Goal: Check status: Check status

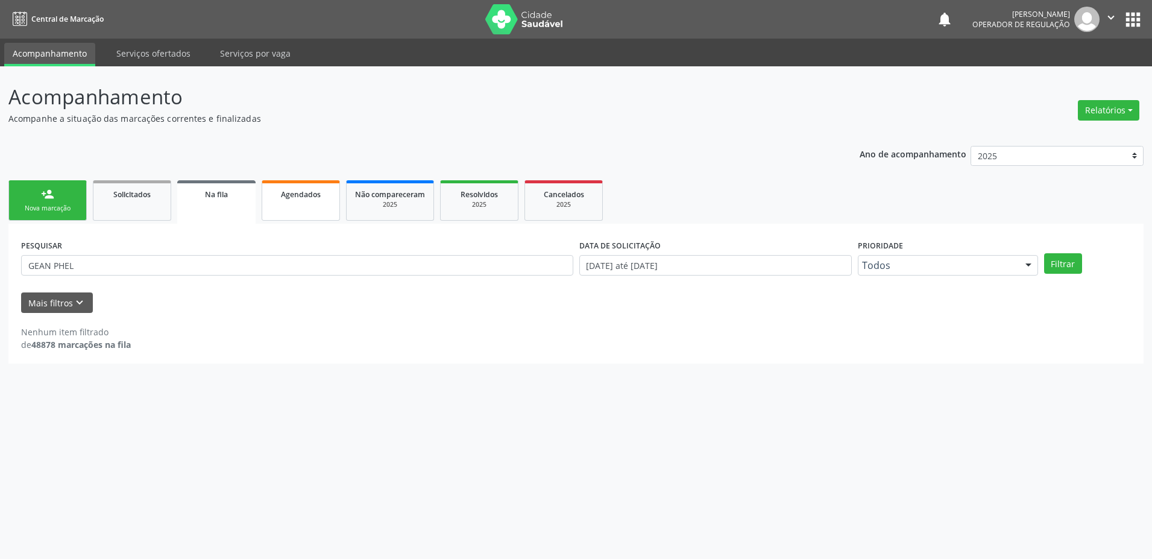
click at [313, 194] on span "Agendados" at bounding box center [301, 194] width 40 height 10
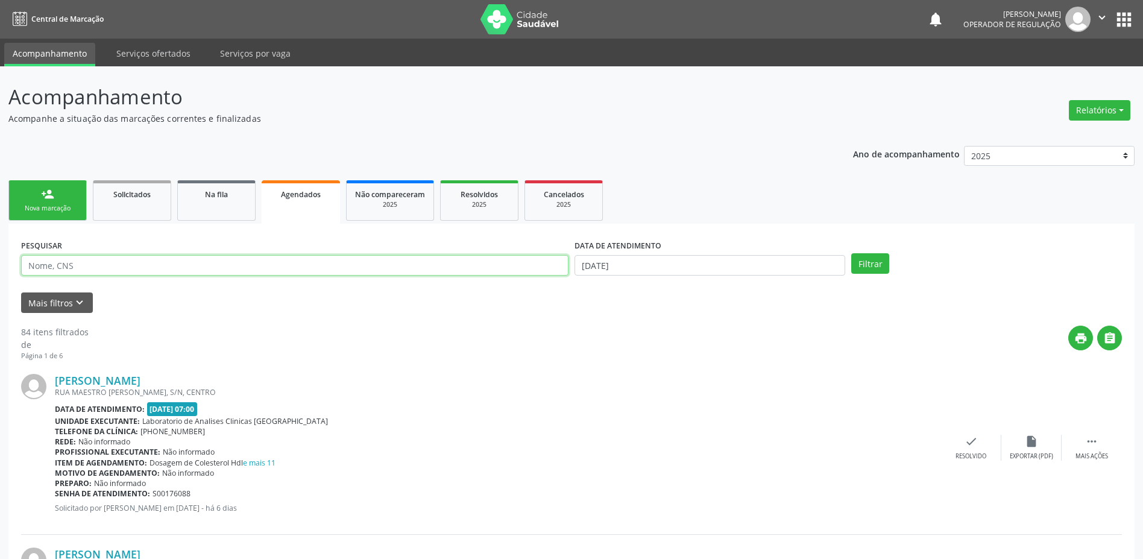
click at [70, 264] on input "text" at bounding box center [295, 265] width 548 height 21
type input "703200678556293"
click at [851, 253] on button "Filtrar" at bounding box center [870, 263] width 38 height 21
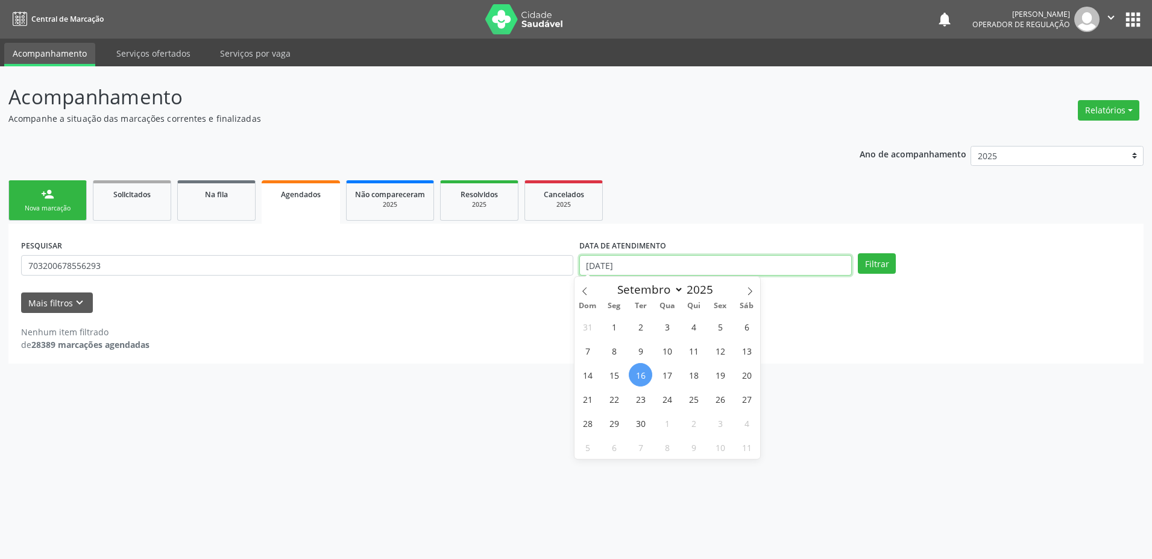
click at [665, 272] on input "[DATE]" at bounding box center [716, 265] width 273 height 21
click at [887, 264] on button "Filtrar" at bounding box center [877, 263] width 38 height 21
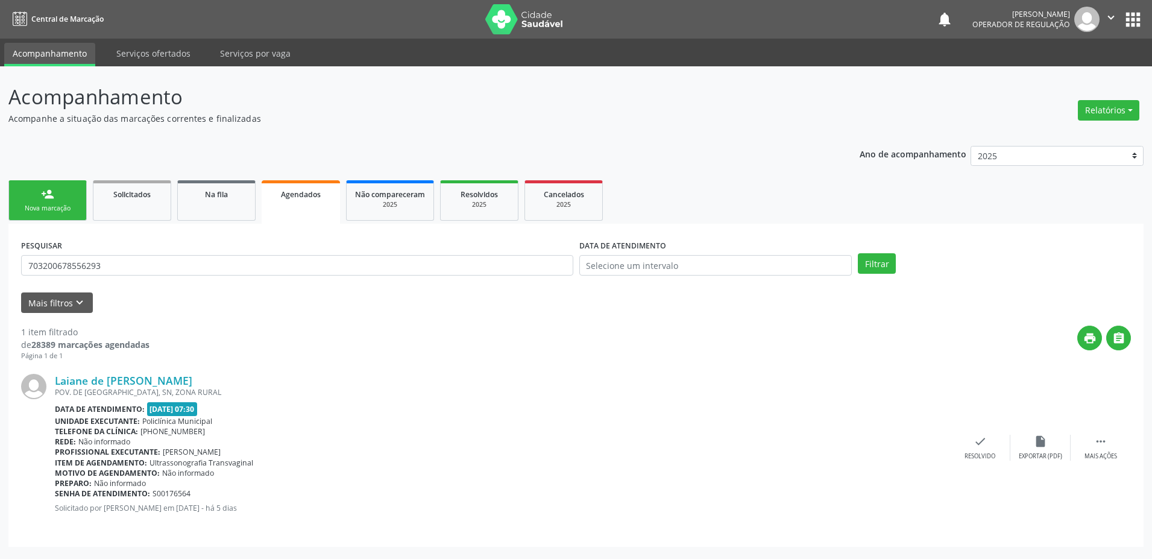
click at [1111, 19] on icon "" at bounding box center [1111, 17] width 13 height 13
click at [1057, 75] on link "Sair" at bounding box center [1080, 73] width 83 height 17
